Goal: Information Seeking & Learning: Learn about a topic

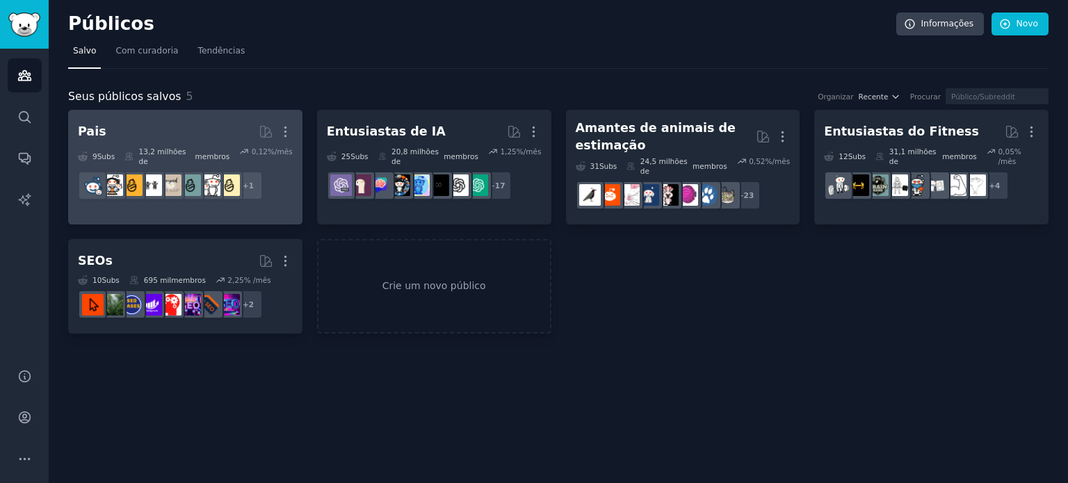
click at [165, 136] on h2 "Pais Mais" at bounding box center [185, 132] width 215 height 24
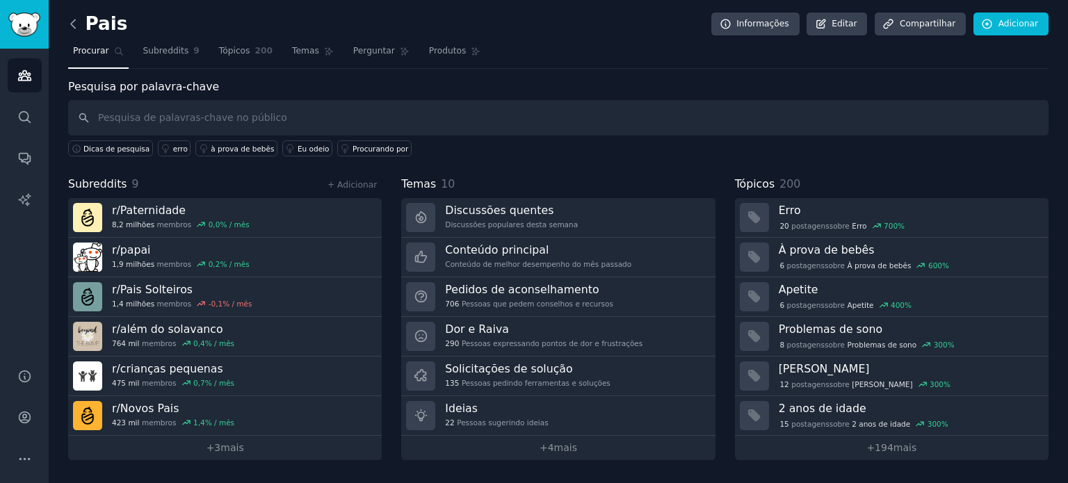
click at [70, 19] on icon at bounding box center [73, 24] width 15 height 15
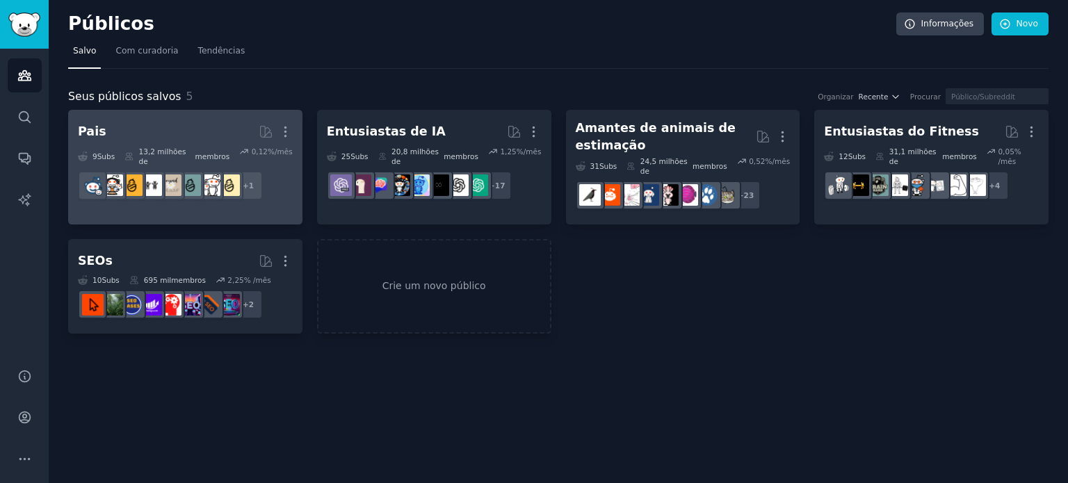
click at [168, 128] on h2 "Pais Mais" at bounding box center [185, 132] width 215 height 24
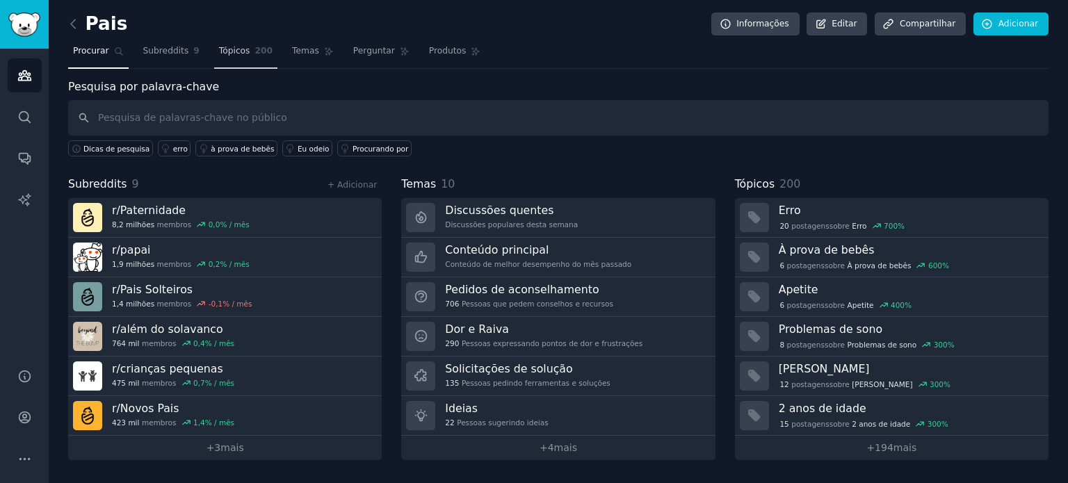
click at [219, 52] on font "Tópicos" at bounding box center [234, 51] width 31 height 10
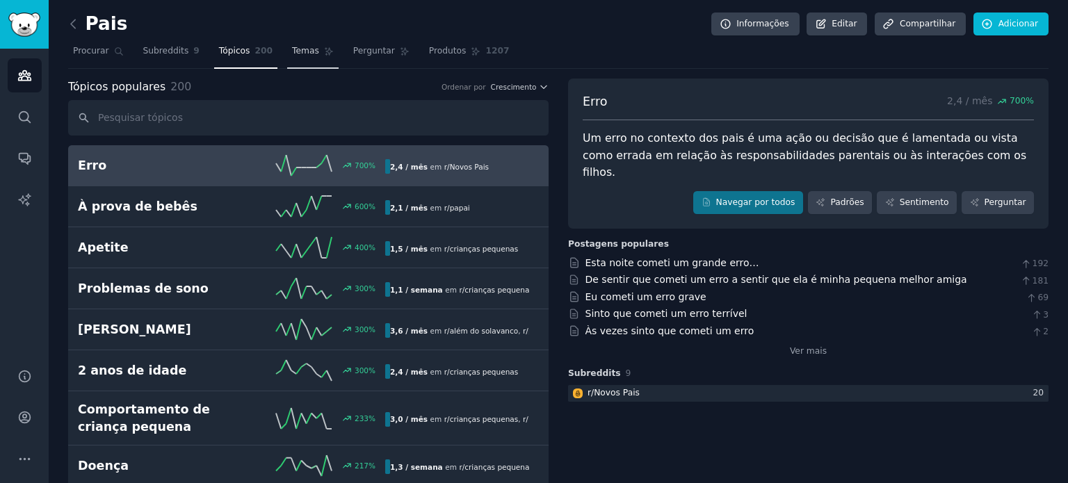
click at [292, 51] on font "Temas" at bounding box center [305, 51] width 27 height 10
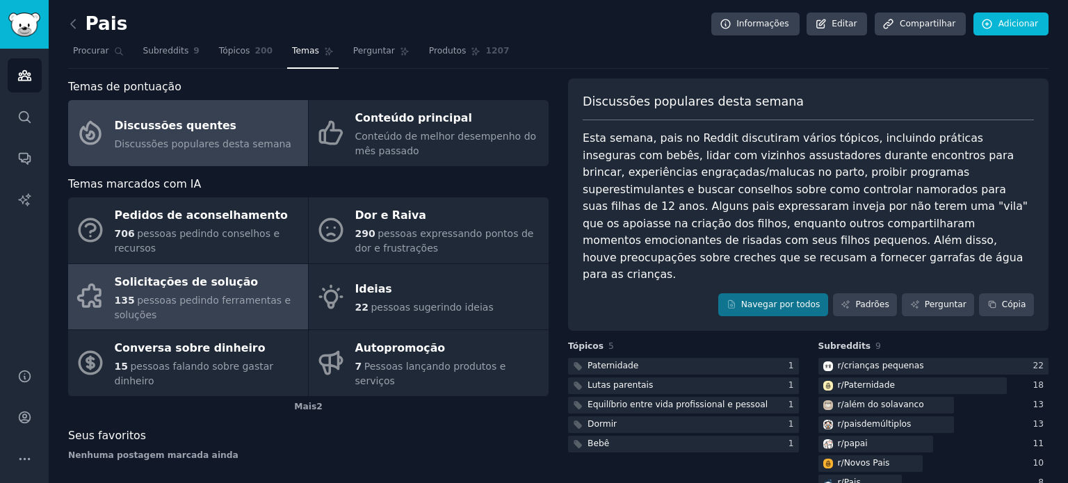
click at [210, 295] on font "pessoas pedindo ferramentas e soluções" at bounding box center [203, 308] width 177 height 26
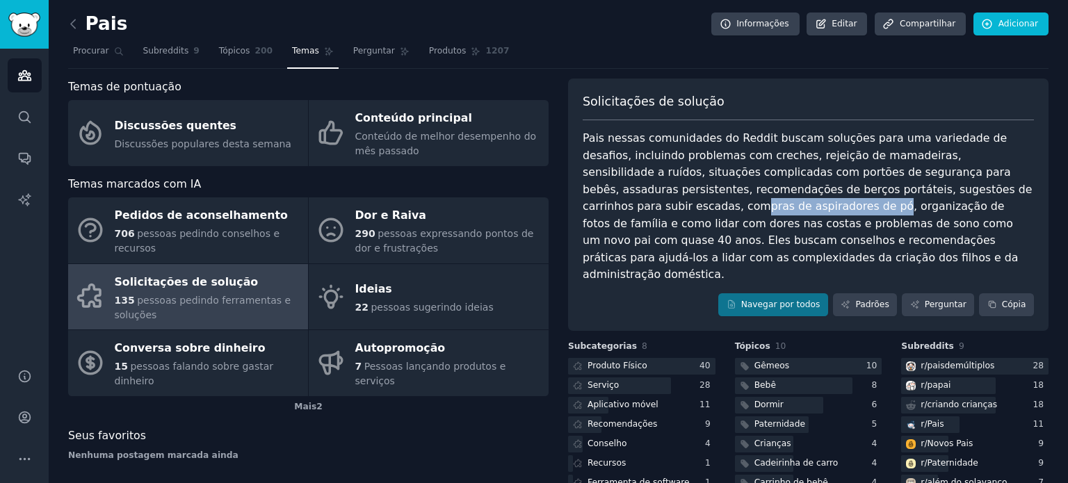
drag, startPoint x: 909, startPoint y: 194, endPoint x: 590, endPoint y: 211, distance: 319.6
click at [590, 211] on font "Pais nessas comunidades do Reddit buscam soluções para uma variedade de desafio…" at bounding box center [809, 205] width 453 height 149
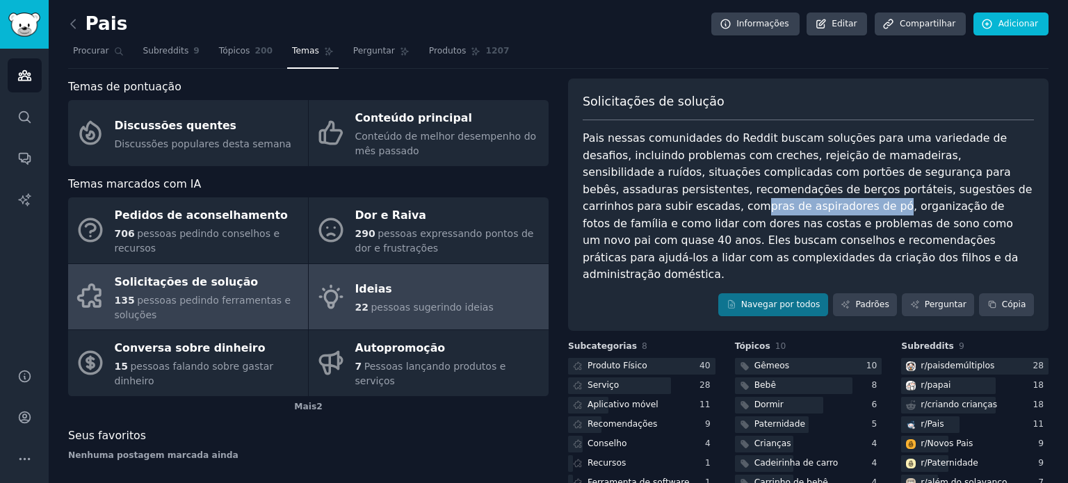
click at [420, 283] on div "Ideias" at bounding box center [424, 290] width 138 height 22
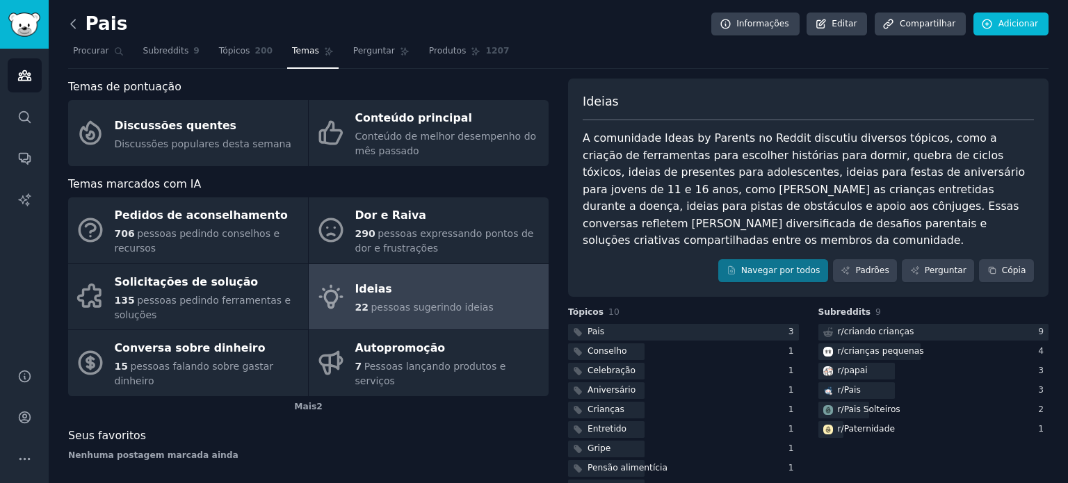
click at [72, 26] on icon at bounding box center [73, 24] width 15 height 15
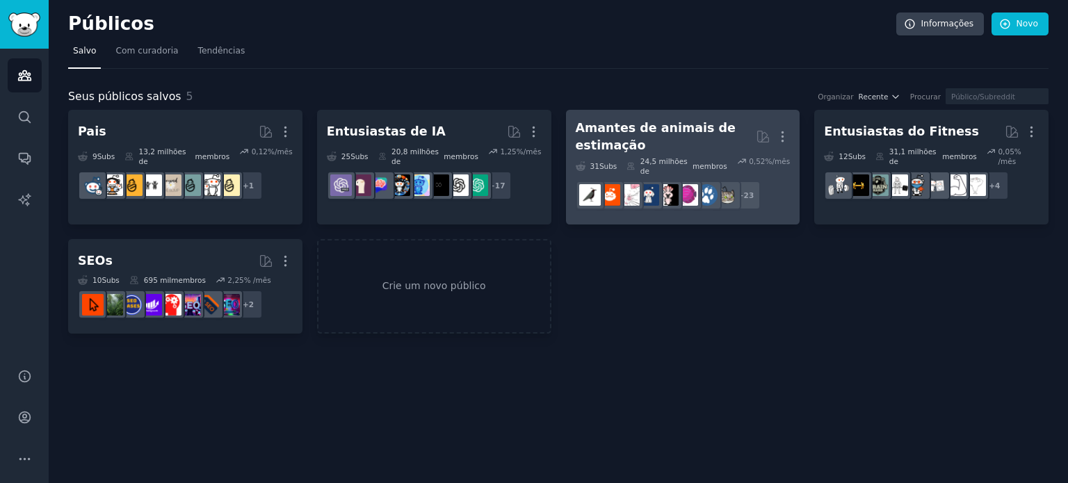
click at [692, 131] on font "Amantes de animais de estimação" at bounding box center [656, 136] width 161 height 31
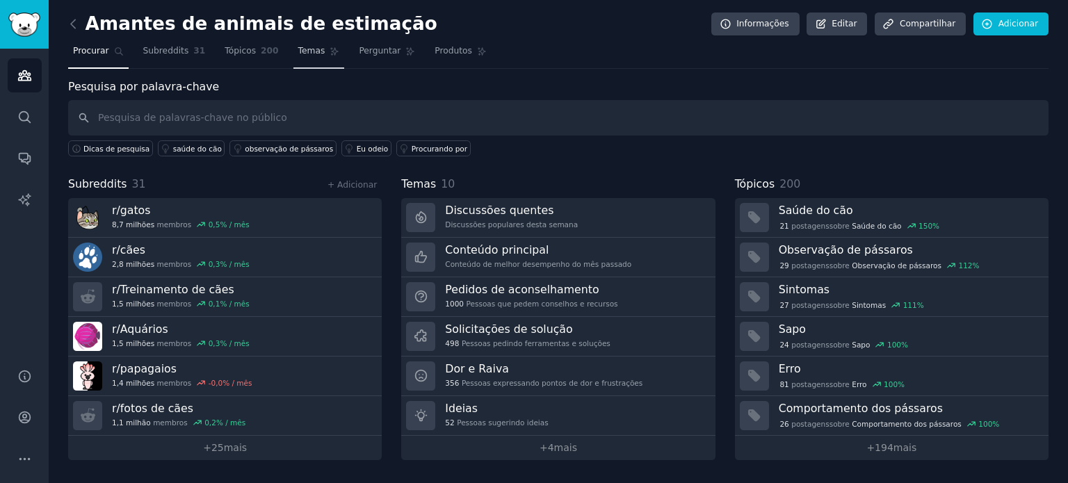
click at [298, 49] on font "Temas" at bounding box center [311, 51] width 27 height 10
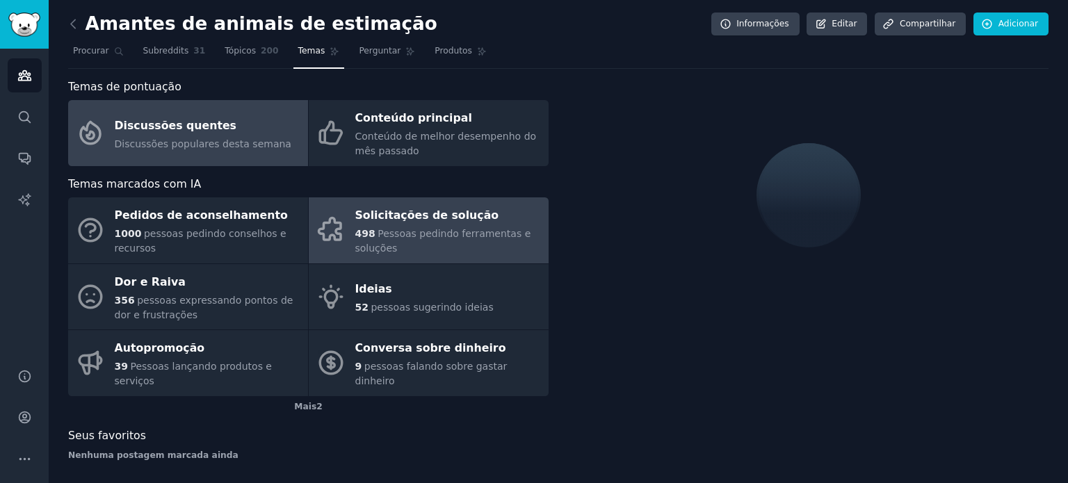
click at [496, 224] on div "Solicitações de solução" at bounding box center [448, 216] width 186 height 22
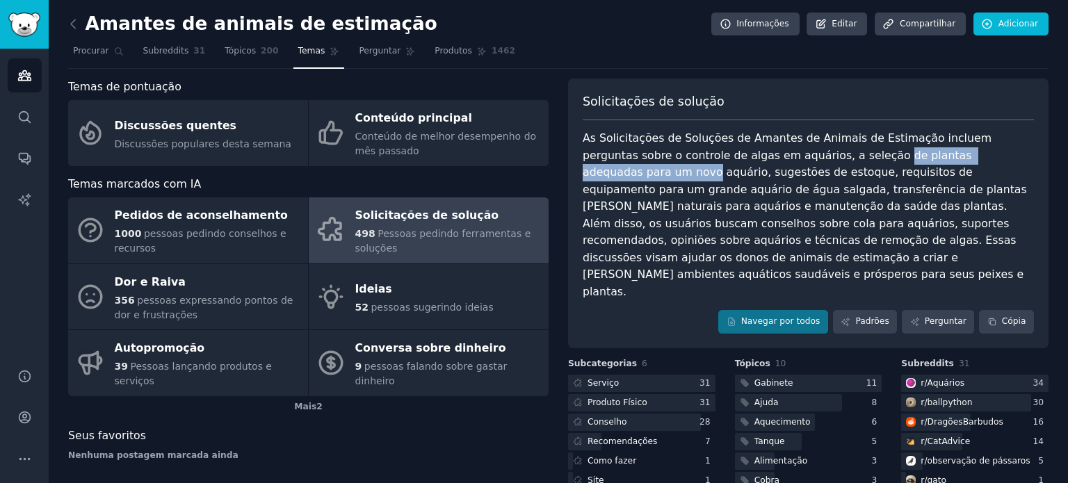
drag, startPoint x: 781, startPoint y: 149, endPoint x: 954, endPoint y: 148, distance: 173.1
click at [954, 148] on font "As Solicitações de Soluções de Amantes de Animais de Estimação incluem pergunta…" at bounding box center [807, 214] width 448 height 167
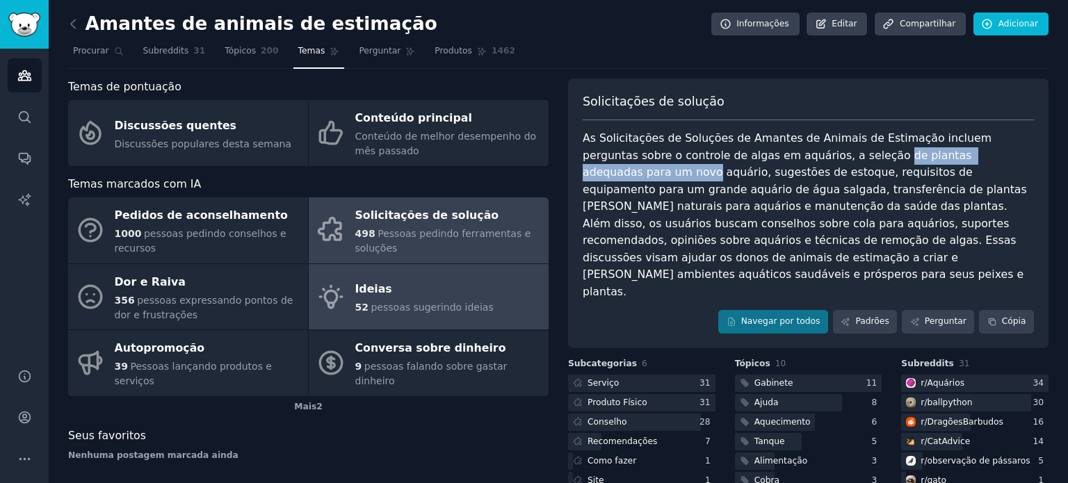
click at [400, 306] on font "pessoas sugerindo ideias" at bounding box center [432, 307] width 122 height 11
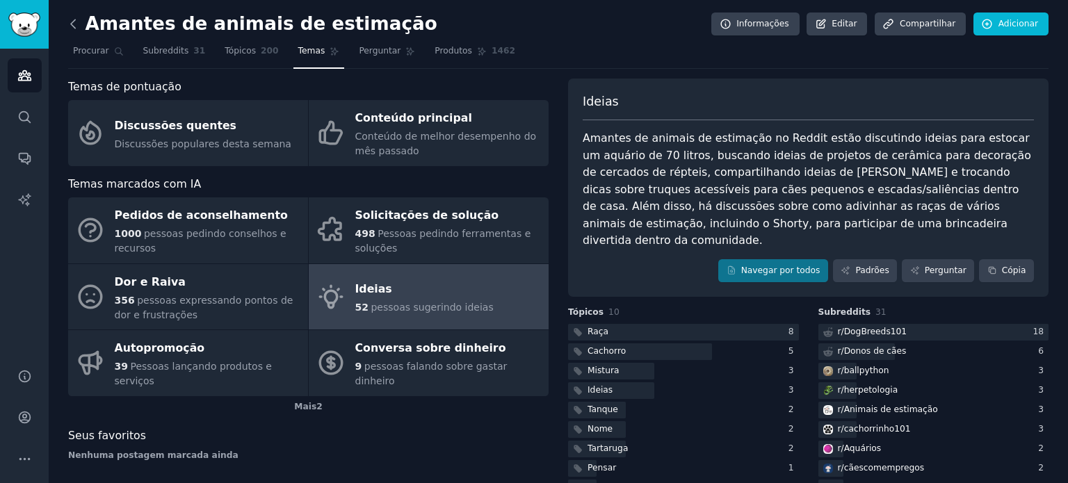
click at [74, 23] on icon at bounding box center [73, 24] width 15 height 15
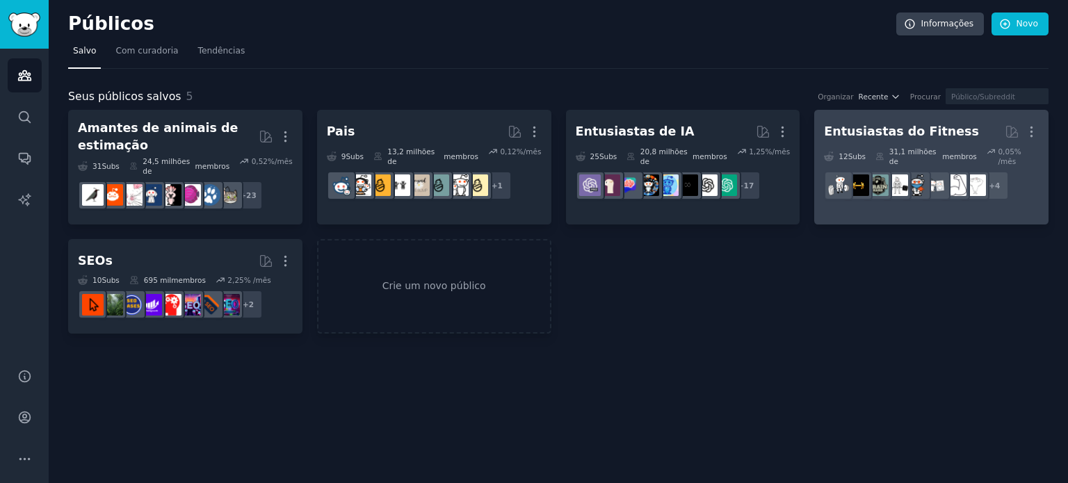
click at [941, 133] on font "Entusiastas do Fitness" at bounding box center [901, 131] width 155 height 14
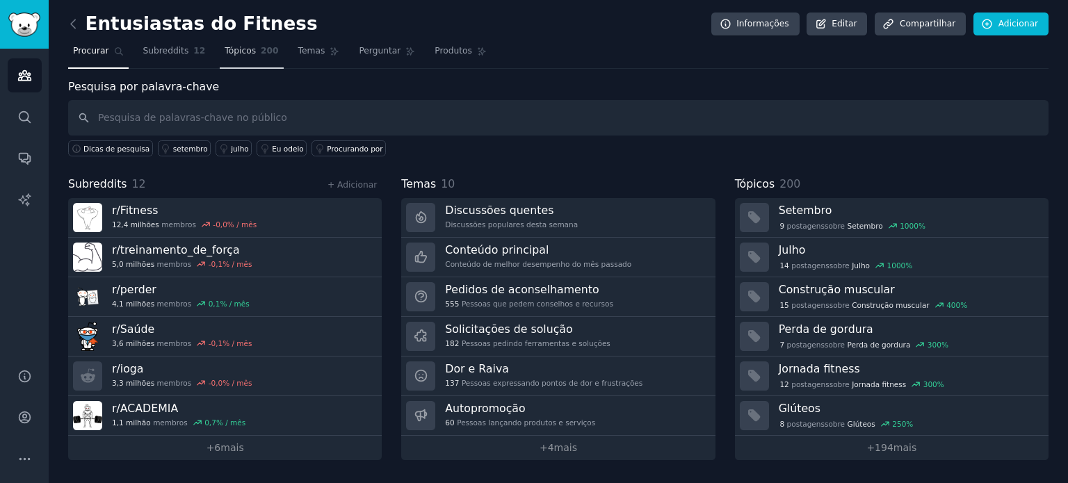
click at [225, 49] on font "Tópicos" at bounding box center [240, 51] width 31 height 10
click at [298, 49] on font "Temas" at bounding box center [311, 51] width 27 height 10
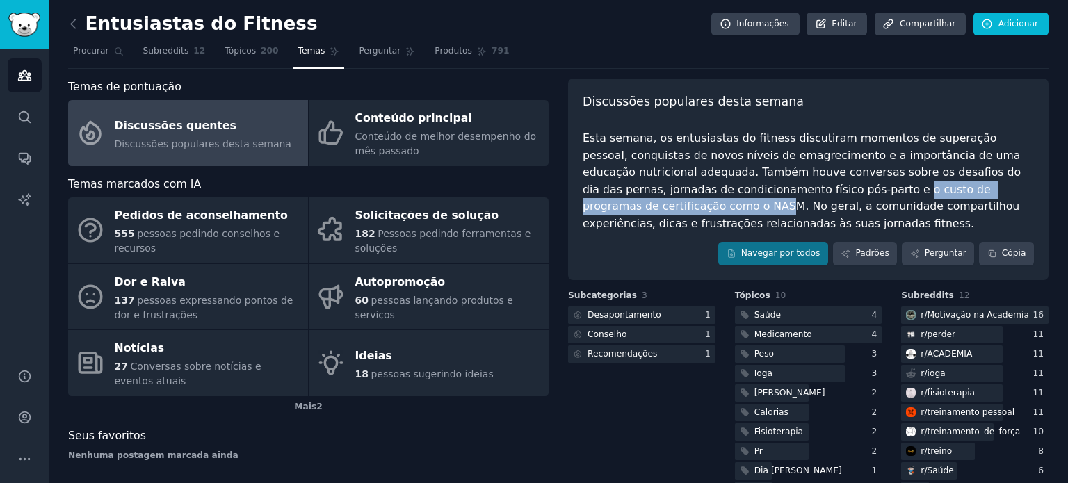
drag, startPoint x: 755, startPoint y: 186, endPoint x: 998, endPoint y: 194, distance: 243.5
click at [998, 194] on font "Esta semana, os entusiastas do fitness discutiram momentos de superação pessoal…" at bounding box center [804, 180] width 442 height 99
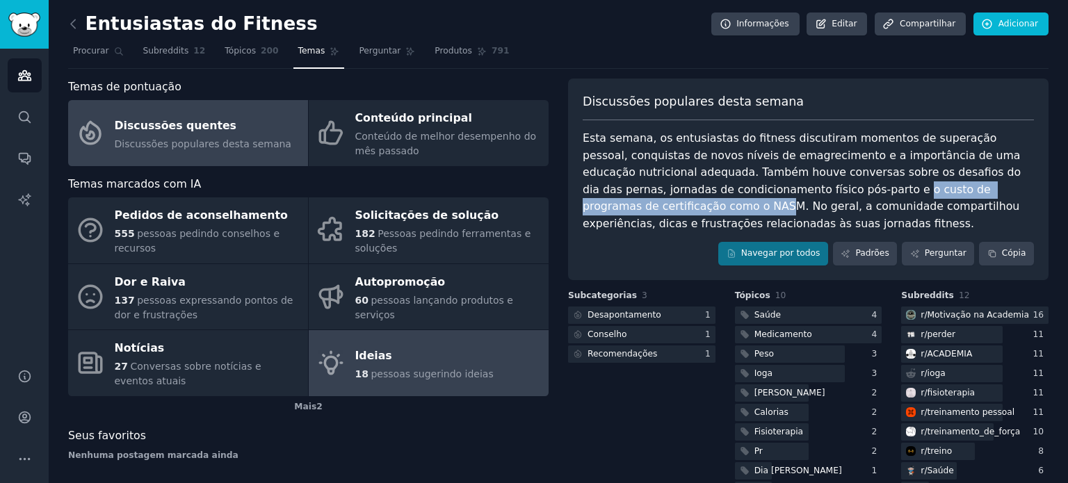
click at [407, 369] on font "pessoas sugerindo ideias" at bounding box center [432, 374] width 122 height 11
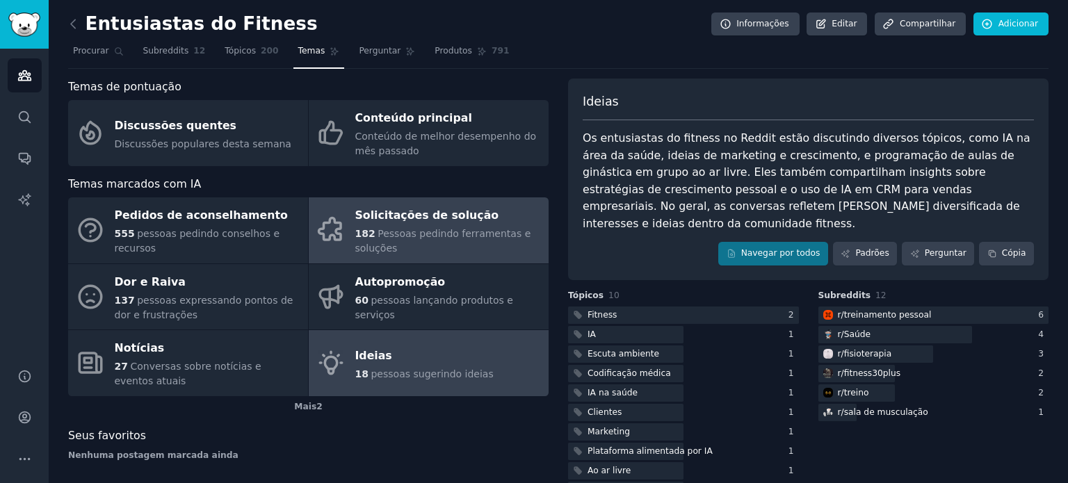
click at [369, 227] on div "182 Pessoas pedindo ferramentas e soluções" at bounding box center [448, 241] width 186 height 29
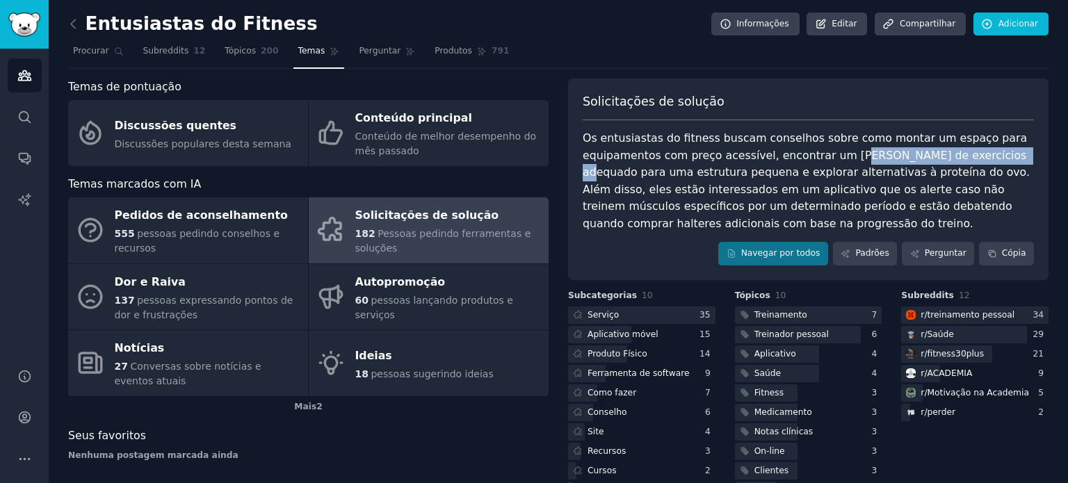
drag, startPoint x: 831, startPoint y: 155, endPoint x: 973, endPoint y: 156, distance: 142.5
click at [973, 156] on font "Os entusiastas do fitness buscam conselhos sobre como montar um espaço para equ…" at bounding box center [808, 180] width 451 height 99
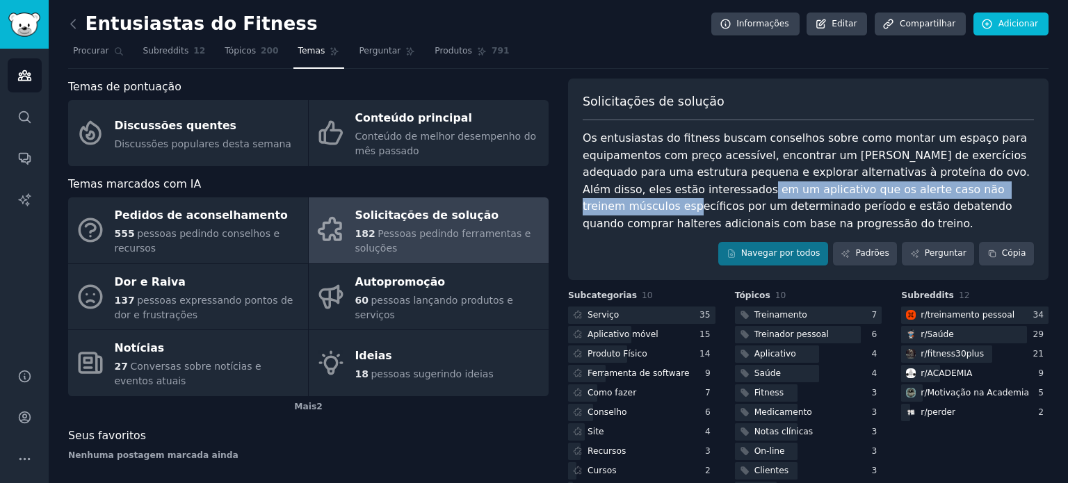
drag, startPoint x: 673, startPoint y: 191, endPoint x: 982, endPoint y: 192, distance: 308.7
click at [982, 192] on font "Os entusiastas do fitness buscam conselhos sobre como montar um espaço para equ…" at bounding box center [808, 180] width 451 height 99
